Goal: Information Seeking & Learning: Find specific page/section

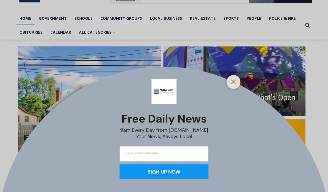
scroll to position [109, 0]
click at [232, 85] on icon "Close" at bounding box center [233, 82] width 5 height 5
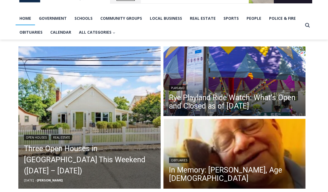
click at [91, 166] on link "Three Open Houses in [GEOGRAPHIC_DATA] This Weekend ([DATE] – [DATE])" at bounding box center [89, 159] width 131 height 33
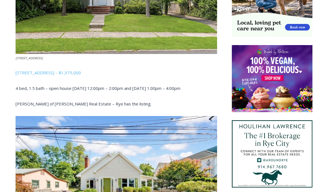
scroll to position [391, 0]
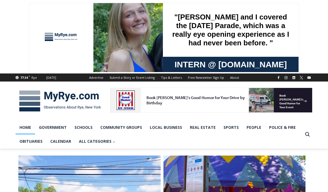
click at [36, 144] on link "Obituaries" at bounding box center [31, 141] width 31 height 14
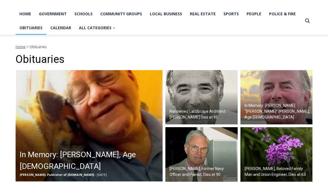
scroll to position [114, 0]
click at [111, 131] on img at bounding box center [89, 125] width 147 height 111
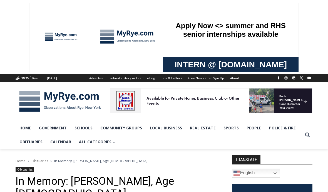
click at [36, 141] on link "Obituaries" at bounding box center [31, 142] width 31 height 14
